Goal: Navigation & Orientation: Find specific page/section

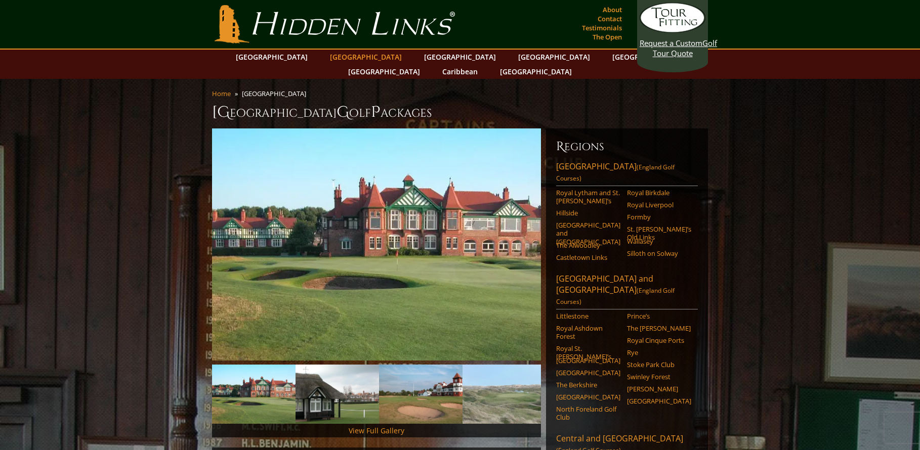
click at [359, 55] on link "[GEOGRAPHIC_DATA]" at bounding box center [366, 57] width 82 height 15
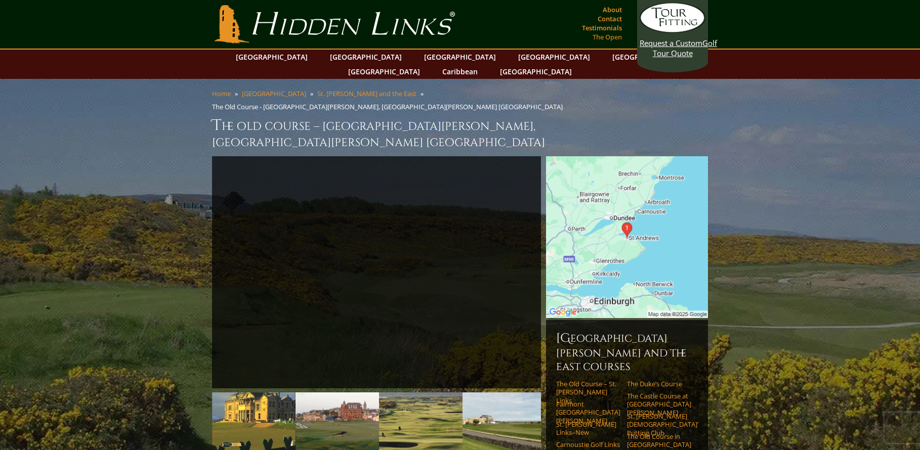
click at [601, 37] on link "The Open" at bounding box center [607, 37] width 34 height 14
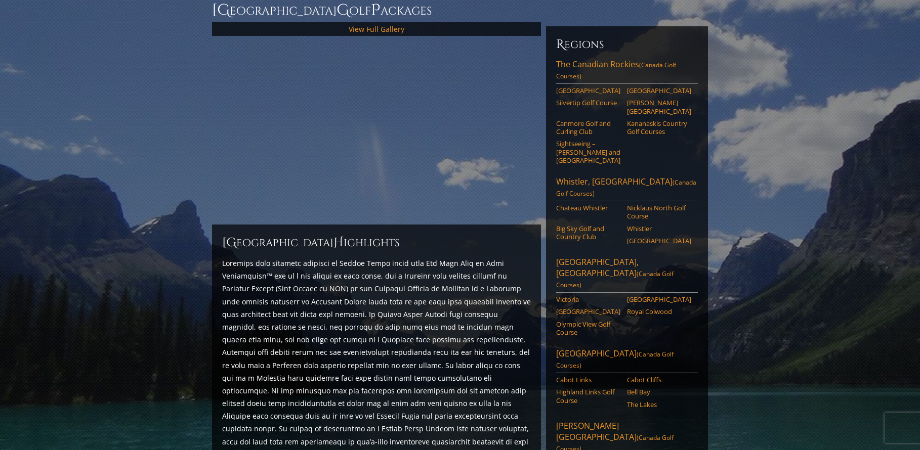
scroll to position [104, 0]
